Goal: Information Seeking & Learning: Learn about a topic

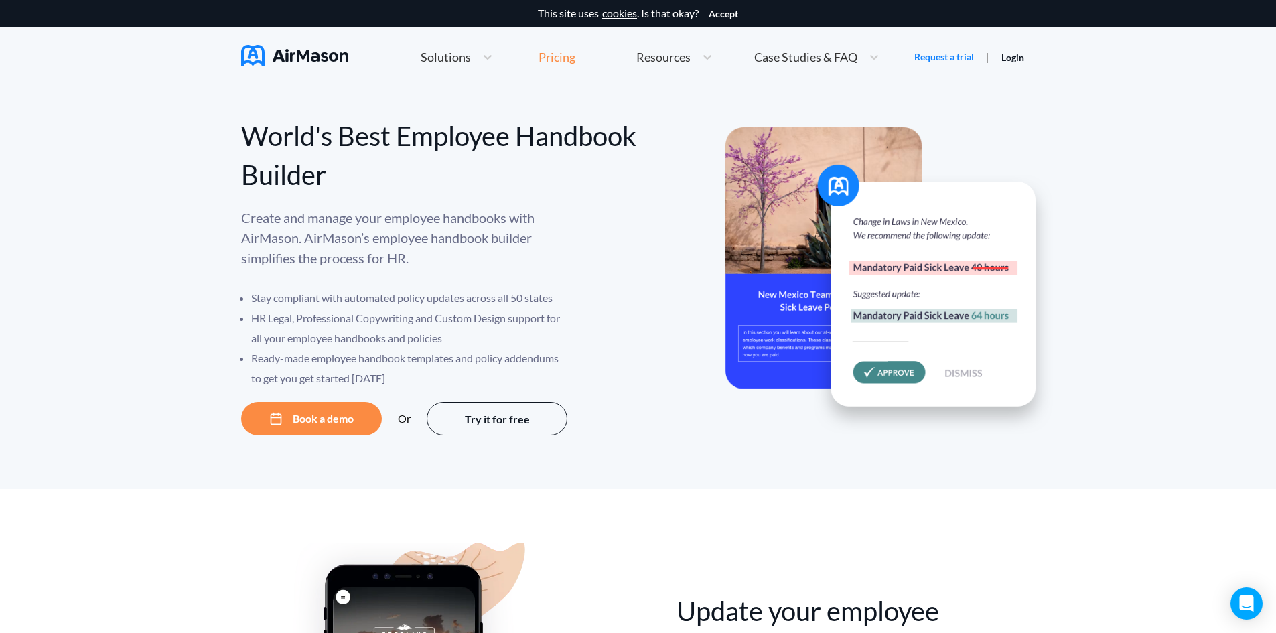
click at [552, 63] on div "Pricing" at bounding box center [557, 57] width 37 height 12
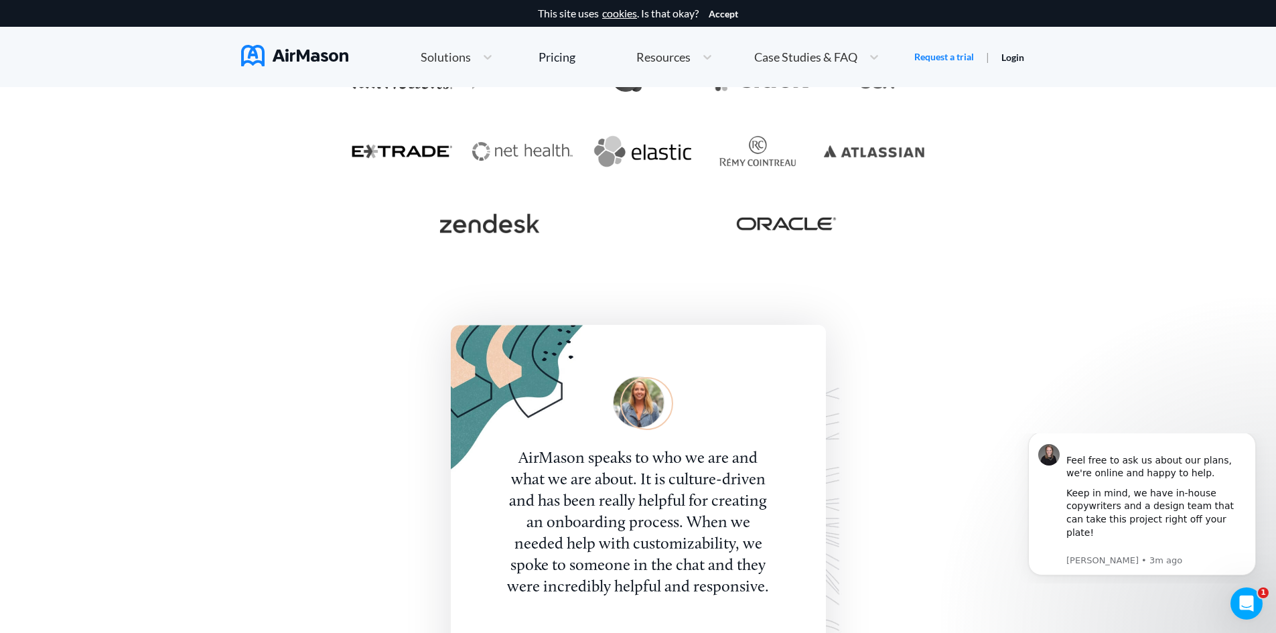
scroll to position [2814, 0]
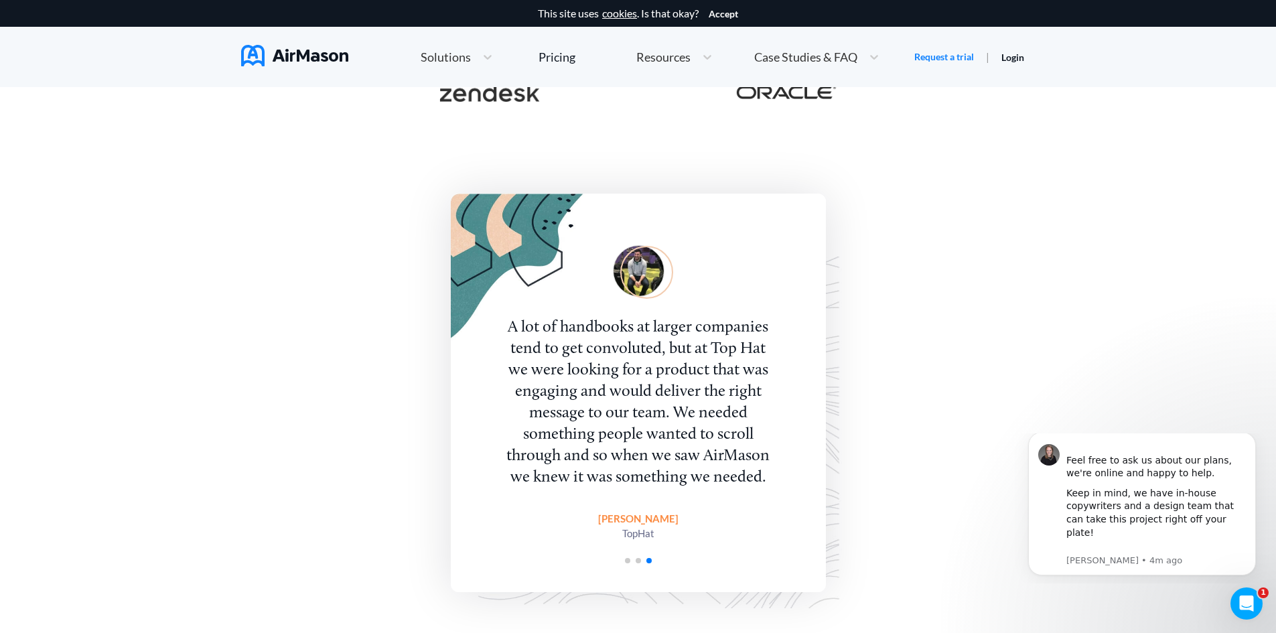
click at [654, 336] on div "A lot of handbooks at larger companies tend to get convoluted, but at Top Hat w…" at bounding box center [638, 402] width 272 height 171
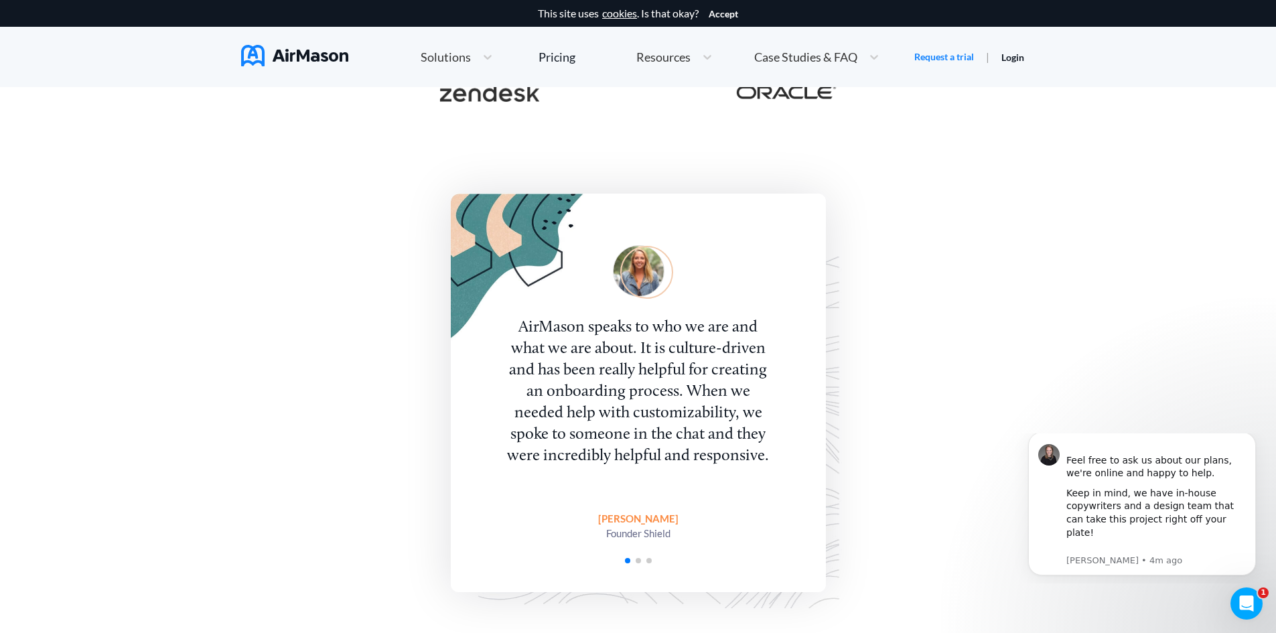
click at [496, 382] on div "AirMason speaks to who we are and what we are about. It is culture-driven and h…" at bounding box center [638, 393] width 375 height 399
click at [470, 364] on div "AirMason speaks to who we are and what we are about. It is culture-driven and h…" at bounding box center [638, 393] width 375 height 399
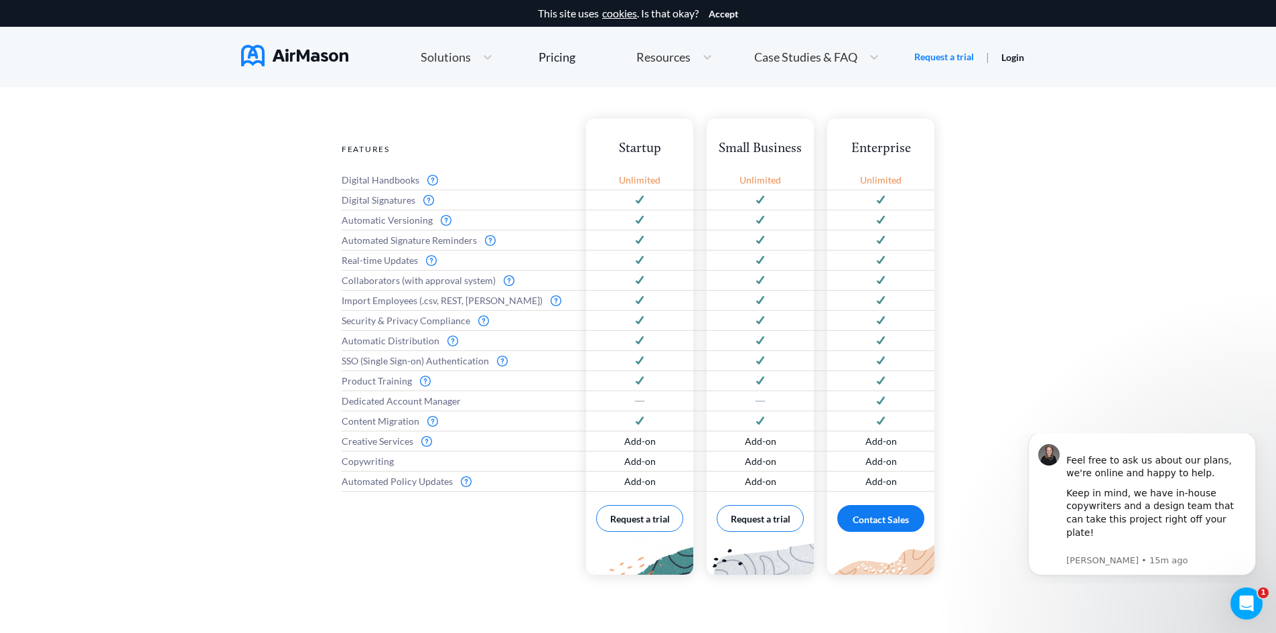
scroll to position [603, 0]
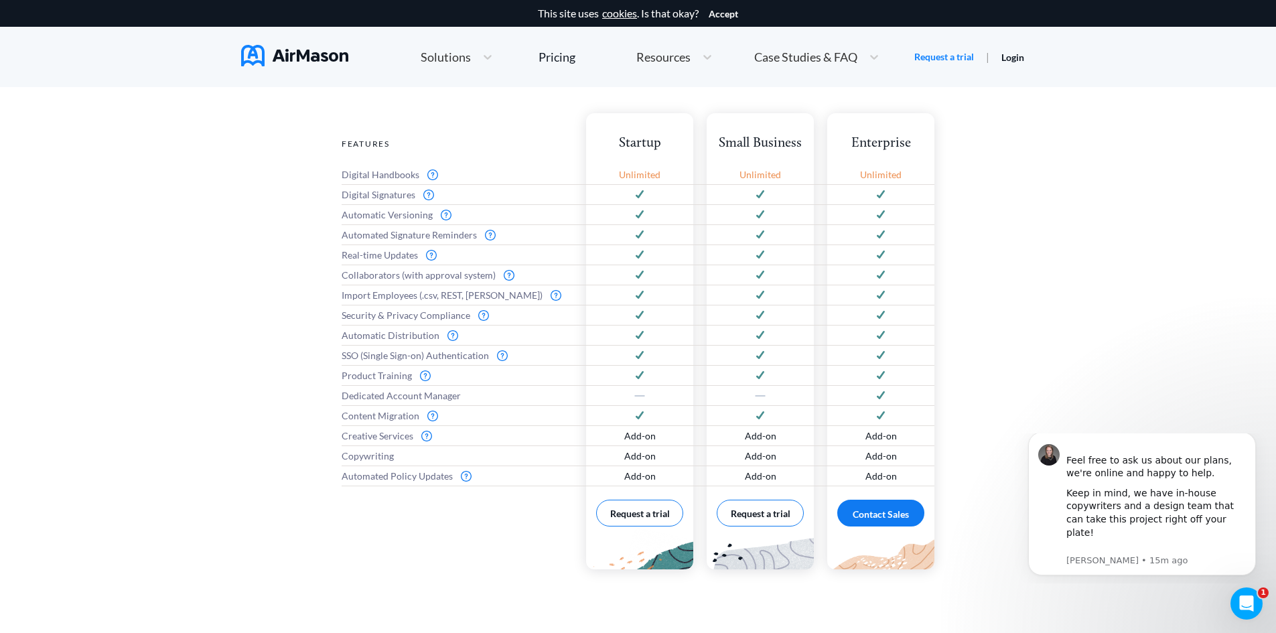
drag, startPoint x: 419, startPoint y: 48, endPoint x: 455, endPoint y: 53, distance: 36.5
click at [423, 49] on div "Solutions" at bounding box center [445, 57] width 62 height 17
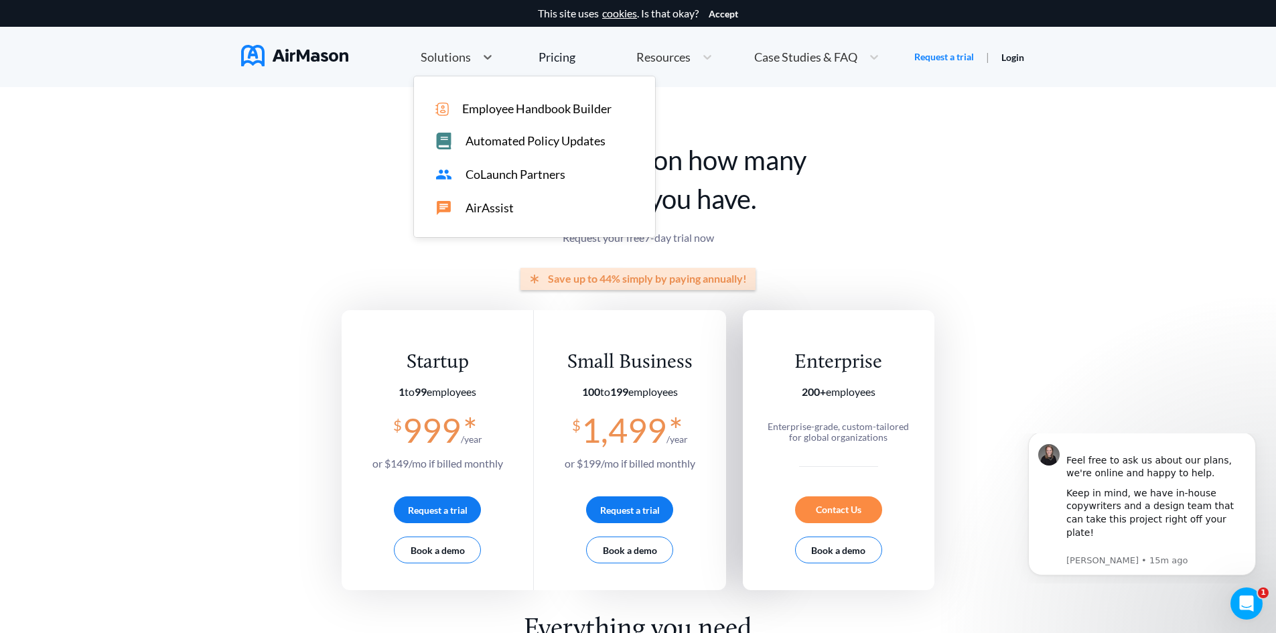
click at [505, 116] on span "Employee Handbook Builder" at bounding box center [536, 109] width 149 height 14
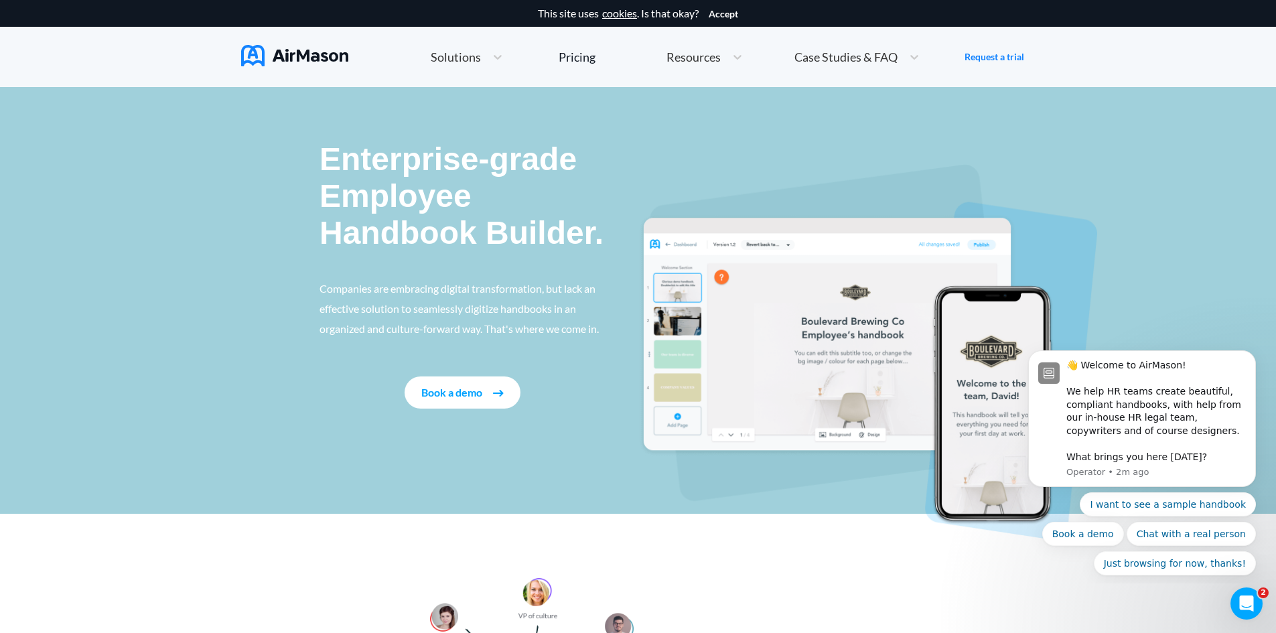
click at [469, 53] on span "Solutions" at bounding box center [456, 57] width 50 height 12
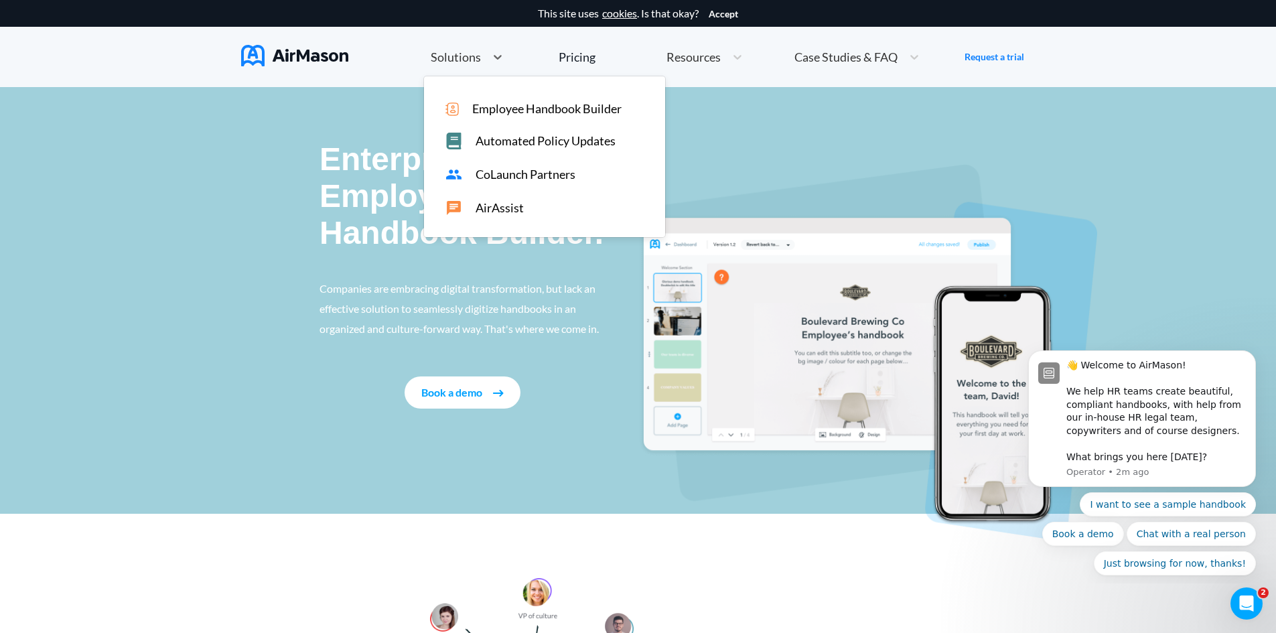
click at [509, 145] on span "Automated Policy Updates" at bounding box center [546, 141] width 140 height 14
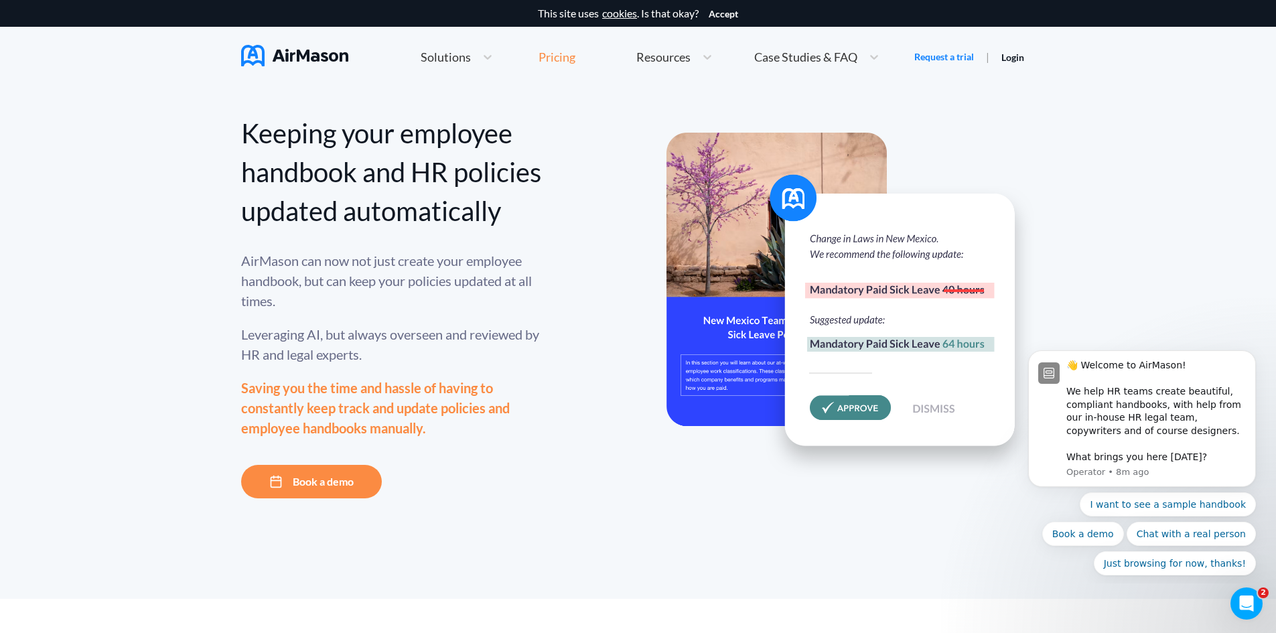
click at [562, 55] on div "Pricing" at bounding box center [557, 57] width 37 height 12
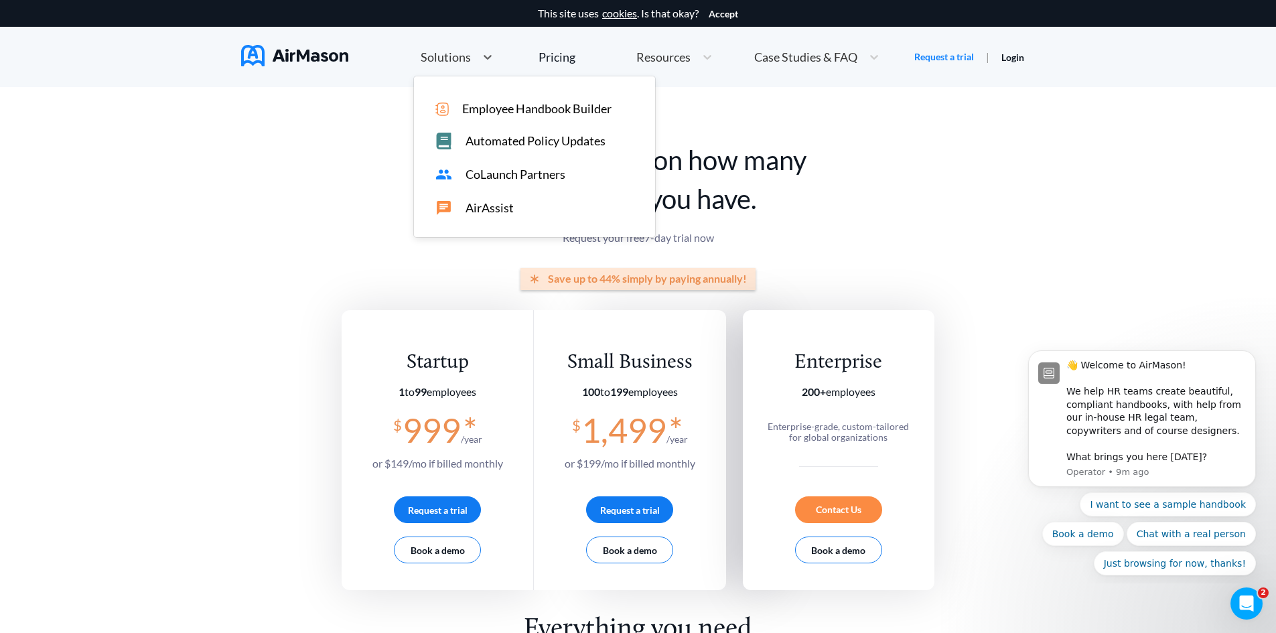
click at [463, 62] on span "Solutions" at bounding box center [446, 57] width 50 height 12
click at [484, 111] on span "Employee Handbook Builder" at bounding box center [536, 109] width 149 height 14
